Goal: Check status: Check status

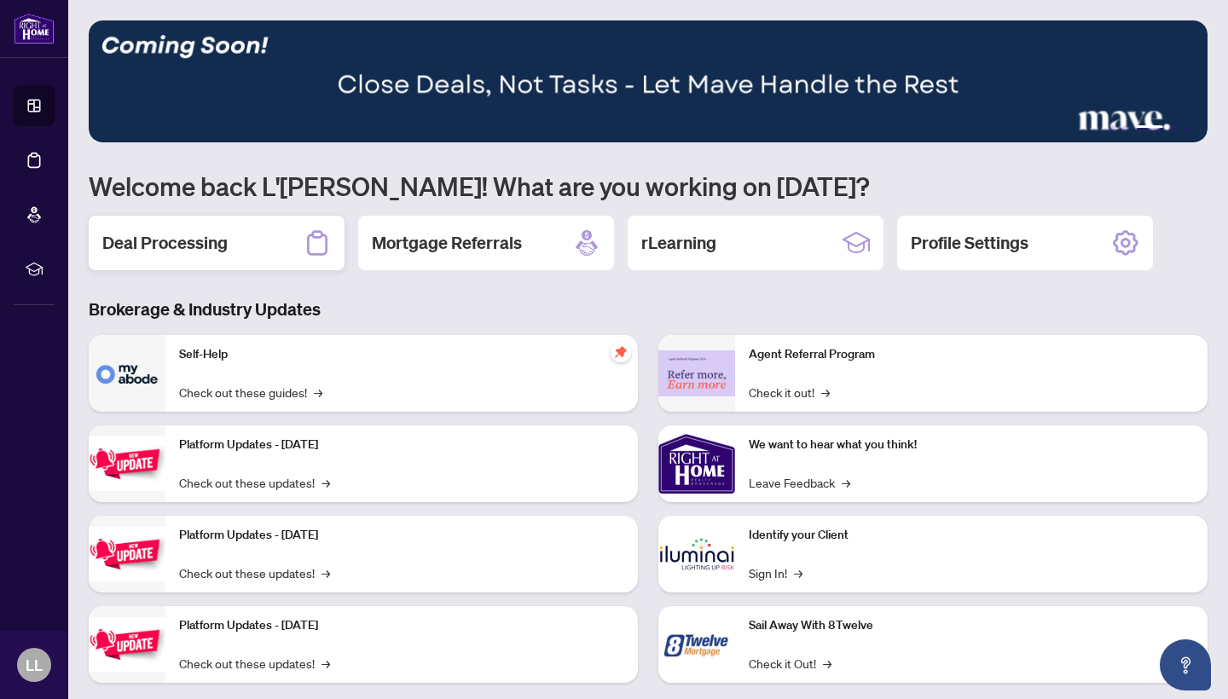
click at [287, 235] on div "Deal Processing" at bounding box center [217, 243] width 256 height 55
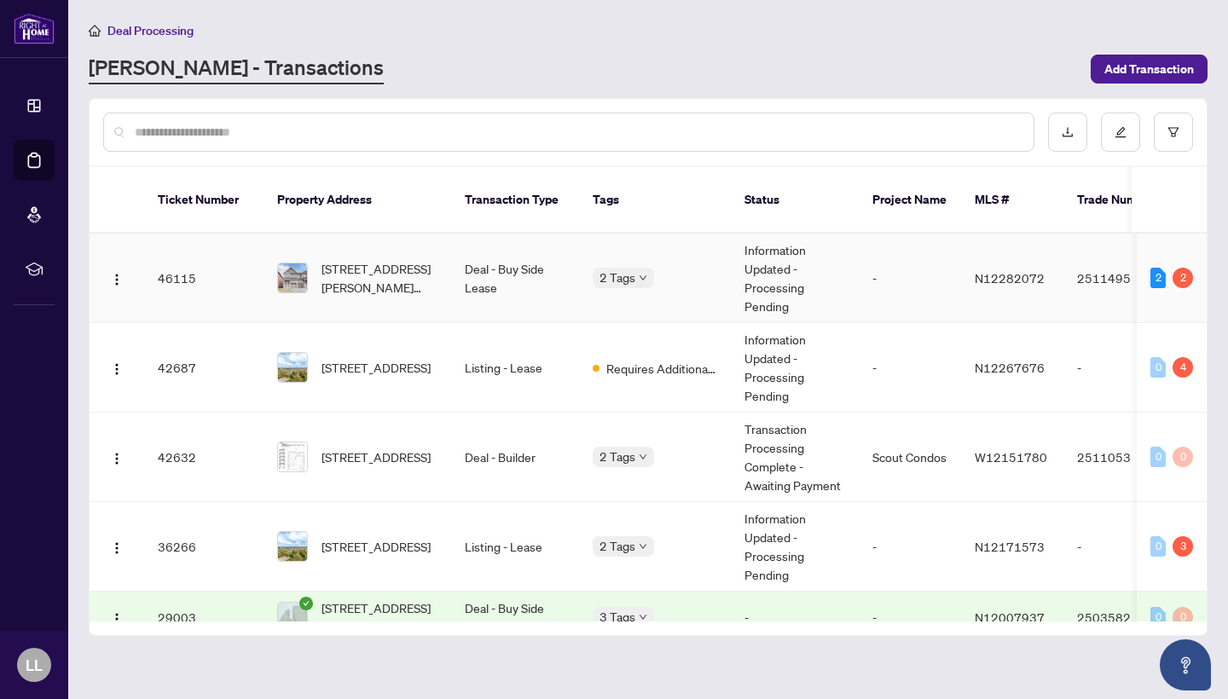
click at [842, 256] on td "Information Updated - Processing Pending" at bounding box center [795, 279] width 128 height 90
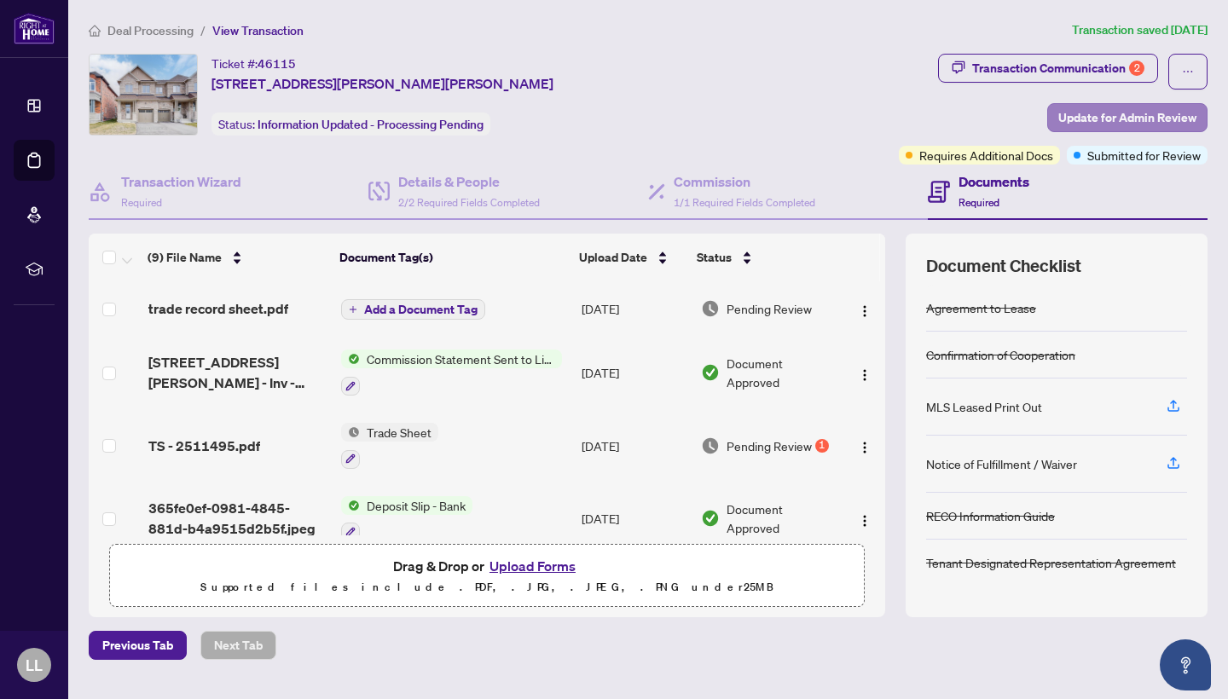
click at [1076, 127] on span "Update for Admin Review" at bounding box center [1128, 117] width 138 height 27
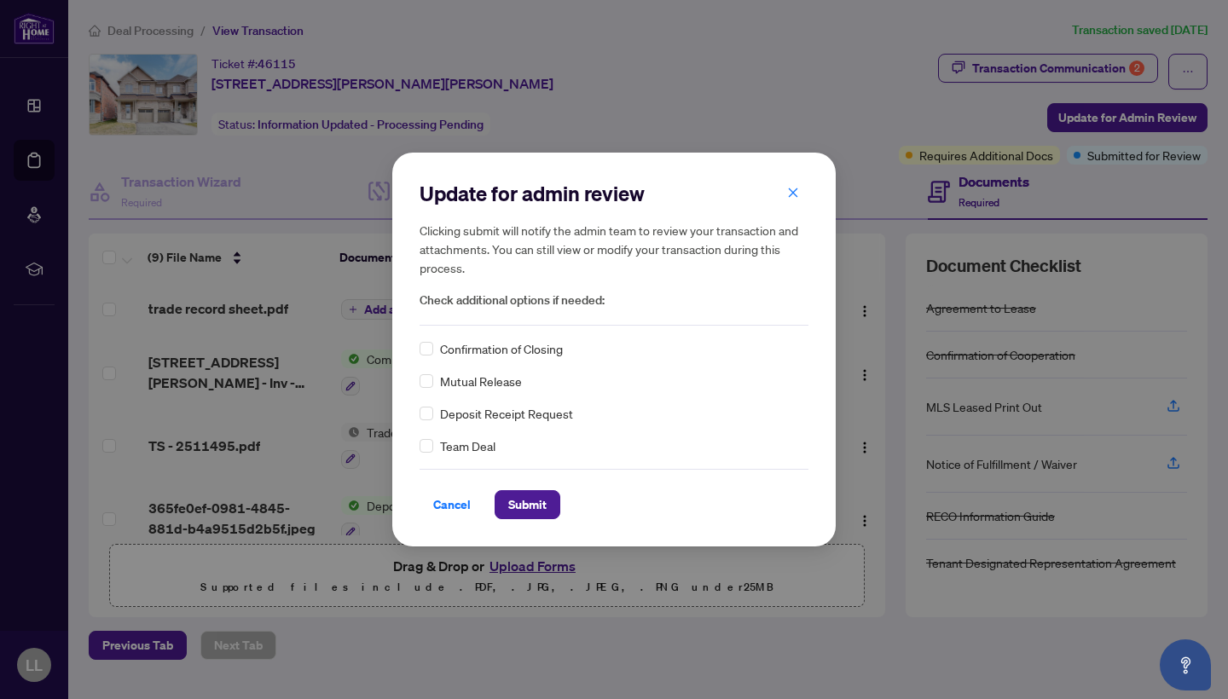
click at [490, 351] on span "Confirmation of Closing" at bounding box center [501, 348] width 123 height 19
click at [530, 512] on span "Submit" at bounding box center [527, 504] width 38 height 27
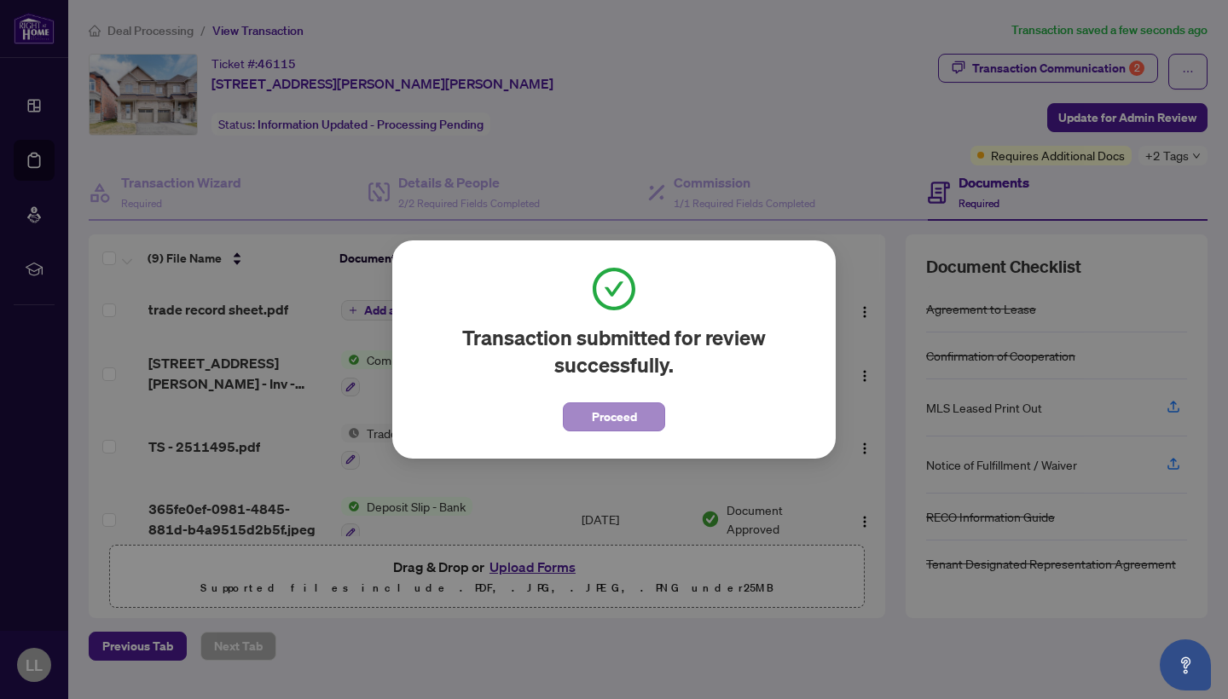
click at [612, 427] on span "Proceed" at bounding box center [614, 416] width 45 height 27
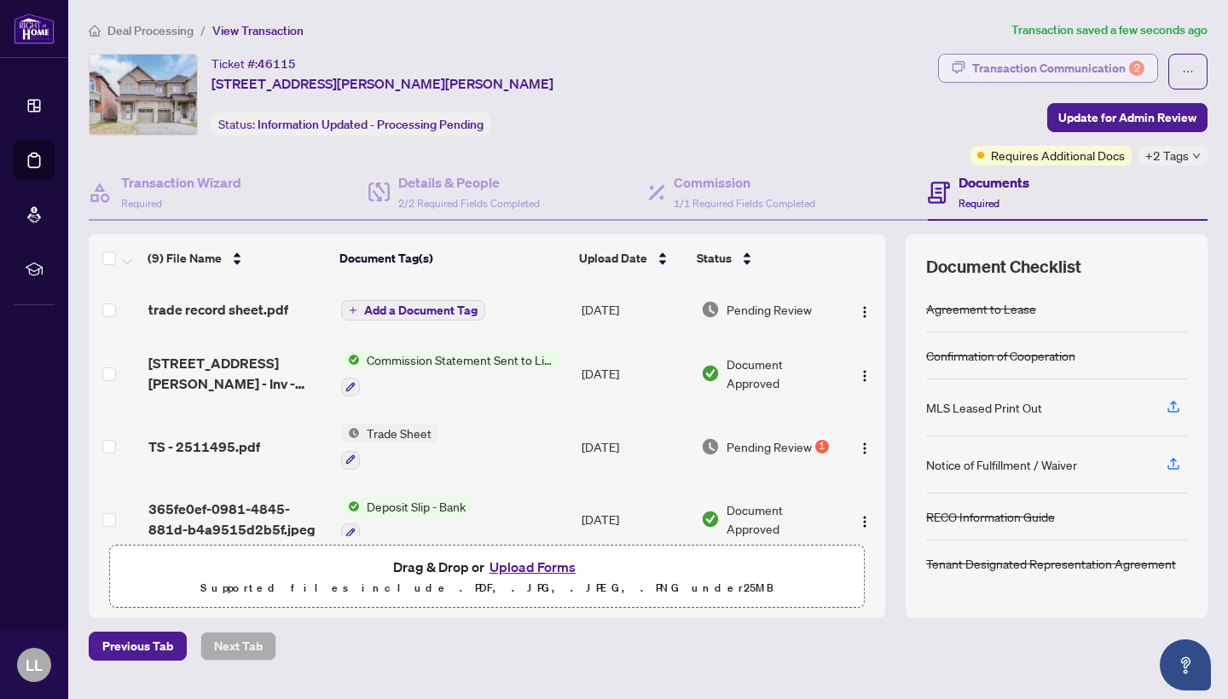
click at [1013, 67] on div "Transaction Communication 2" at bounding box center [1058, 68] width 172 height 27
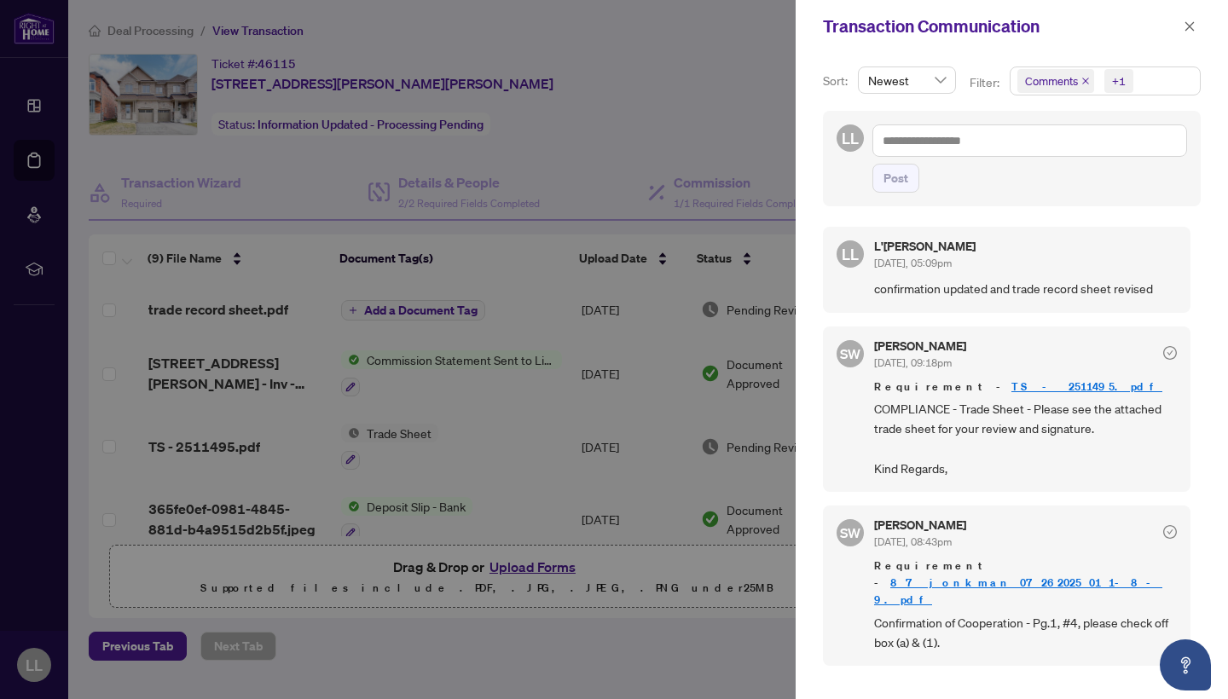
click at [427, 3] on div at bounding box center [614, 349] width 1228 height 699
